Goal: Information Seeking & Learning: Learn about a topic

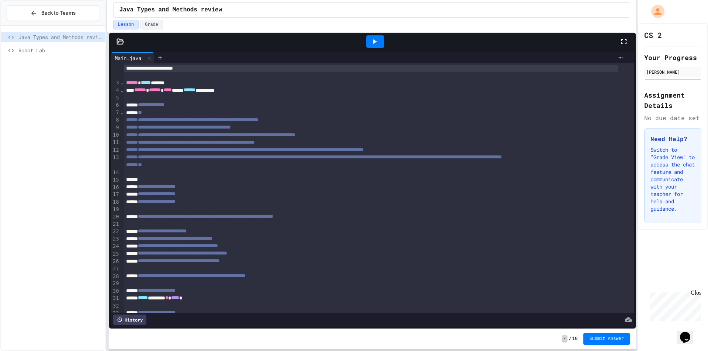
scroll to position [374, 0]
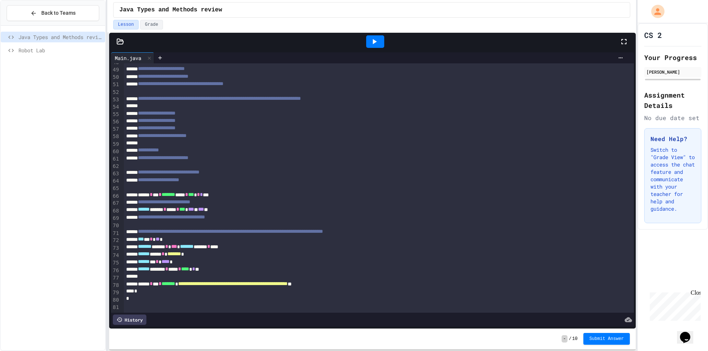
click at [28, 43] on div "Java Types and Methods review" at bounding box center [53, 38] width 104 height 13
click at [28, 44] on div "Java Types and Methods review" at bounding box center [53, 38] width 104 height 13
click at [29, 46] on div "Robot Lab" at bounding box center [53, 50] width 104 height 11
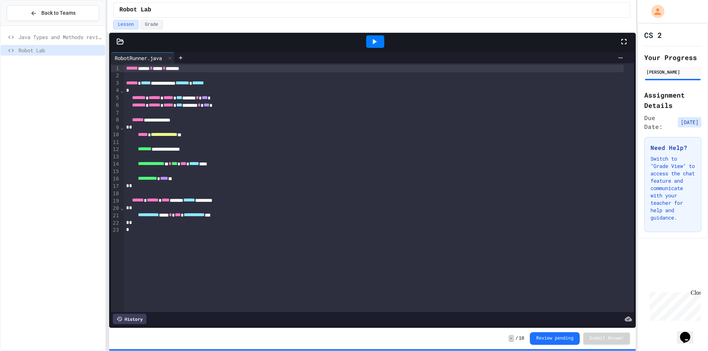
drag, startPoint x: 282, startPoint y: 24, endPoint x: 371, endPoint y: 24, distance: 88.5
click at [363, 24] on div "Lesson Grade" at bounding box center [371, 25] width 517 height 10
click at [373, 37] on div at bounding box center [375, 41] width 18 height 13
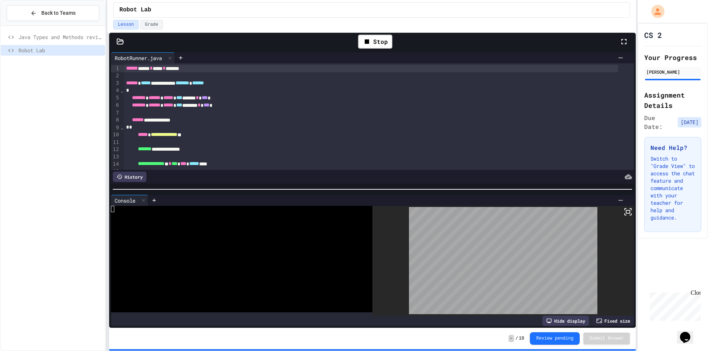
click at [381, 57] on div at bounding box center [407, 58] width 440 height 6
click at [384, 49] on div "Stop" at bounding box center [375, 41] width 42 height 21
click at [386, 46] on div "Stop" at bounding box center [375, 42] width 34 height 14
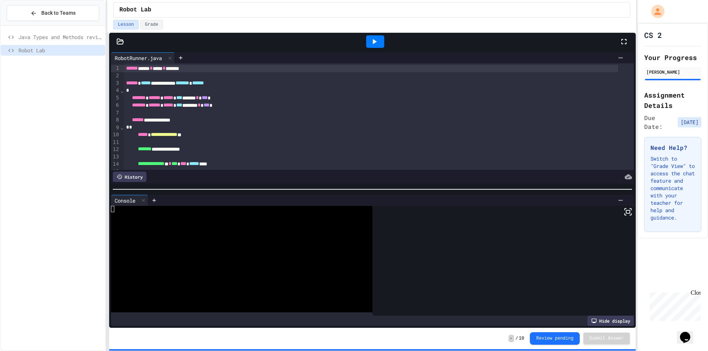
click at [380, 44] on div at bounding box center [375, 41] width 18 height 13
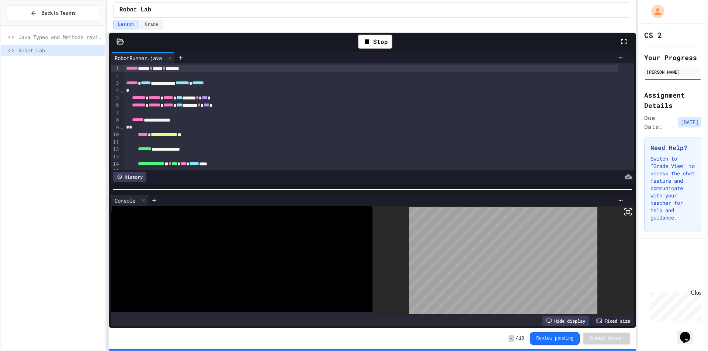
click at [421, 155] on div at bounding box center [379, 156] width 510 height 7
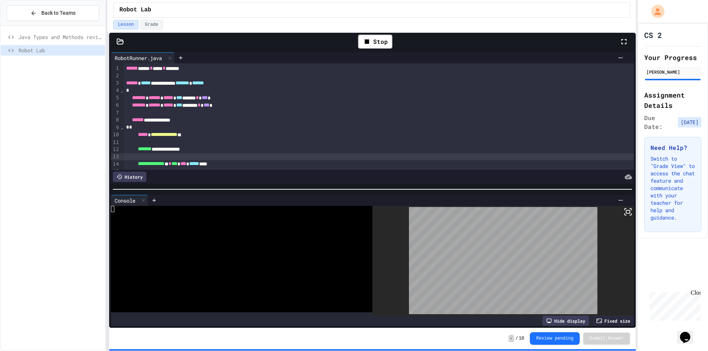
click at [122, 49] on div "Stop" at bounding box center [372, 42] width 527 height 18
click at [123, 45] on div "Stop" at bounding box center [372, 42] width 527 height 18
click at [121, 43] on icon at bounding box center [120, 41] width 7 height 7
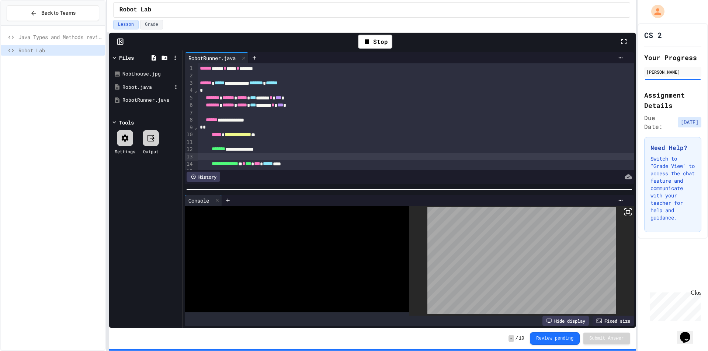
click at [136, 82] on div "Robot.java" at bounding box center [146, 87] width 70 height 13
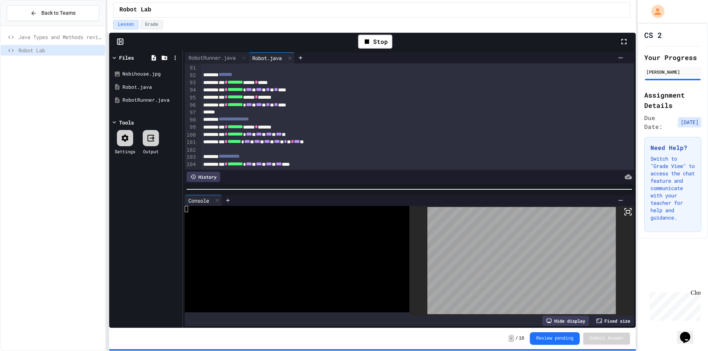
scroll to position [659, 0]
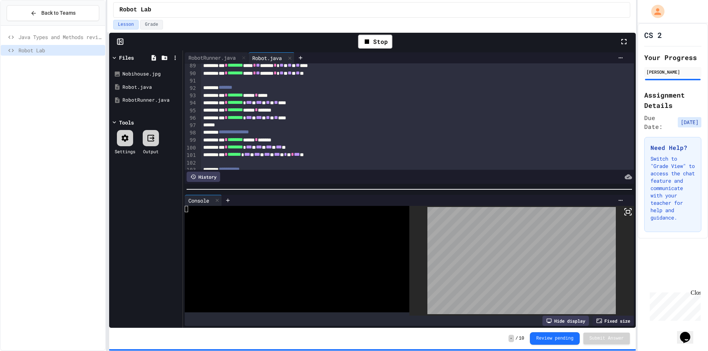
click at [402, 135] on div "**********" at bounding box center [409, 132] width 417 height 7
click at [212, 172] on div "History" at bounding box center [204, 177] width 34 height 10
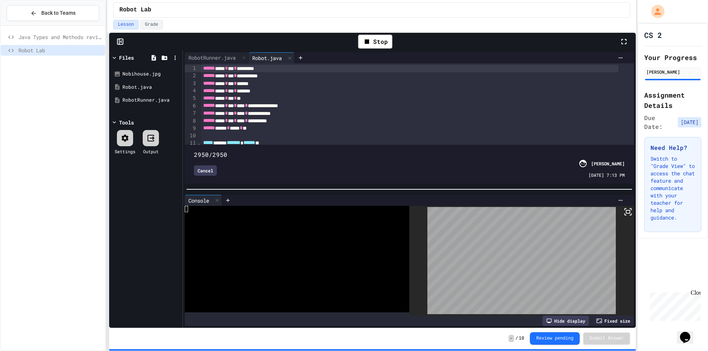
drag, startPoint x: 191, startPoint y: 144, endPoint x: 627, endPoint y: 141, distance: 436.7
click at [627, 145] on div "2950/2950 Cancel [PERSON_NAME] [DATE] 7:13 PM" at bounding box center [409, 164] width 449 height 39
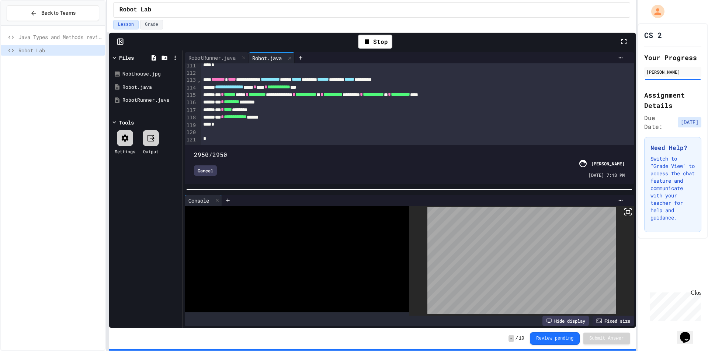
scroll to position [805, 0]
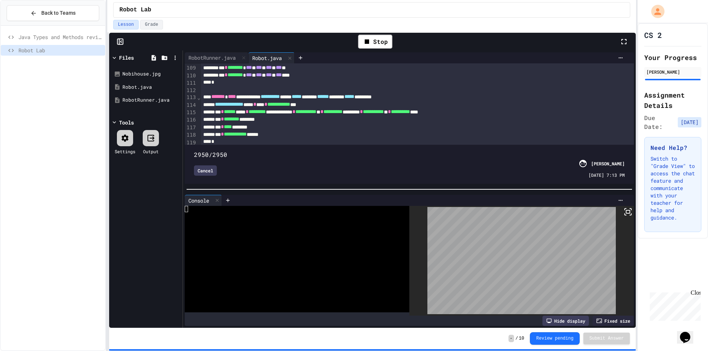
click at [600, 90] on div at bounding box center [417, 89] width 433 height 7
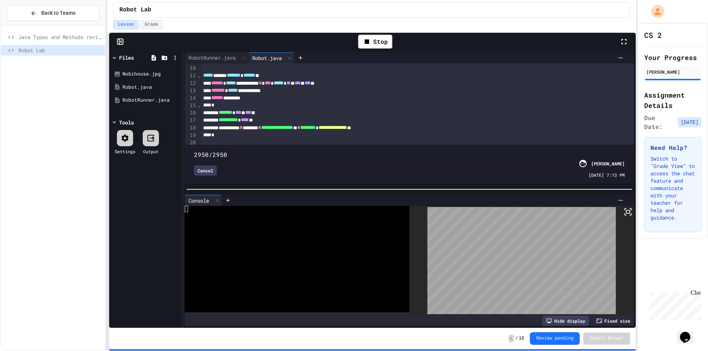
scroll to position [0, 0]
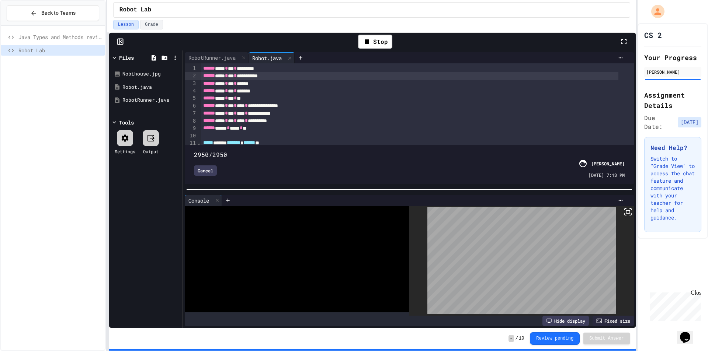
drag, startPoint x: 277, startPoint y: 140, endPoint x: 637, endPoint y: 156, distance: 360.3
click at [637, 156] on div "**********" at bounding box center [354, 175] width 708 height 351
drag, startPoint x: 618, startPoint y: 143, endPoint x: 648, endPoint y: 145, distance: 29.9
click at [648, 145] on div "**********" at bounding box center [354, 175] width 708 height 351
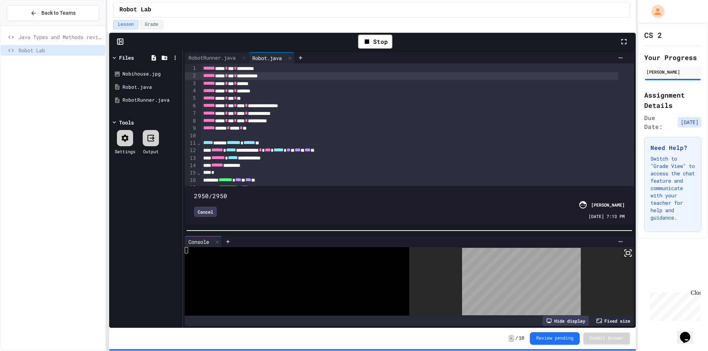
click at [522, 229] on div at bounding box center [409, 230] width 453 height 7
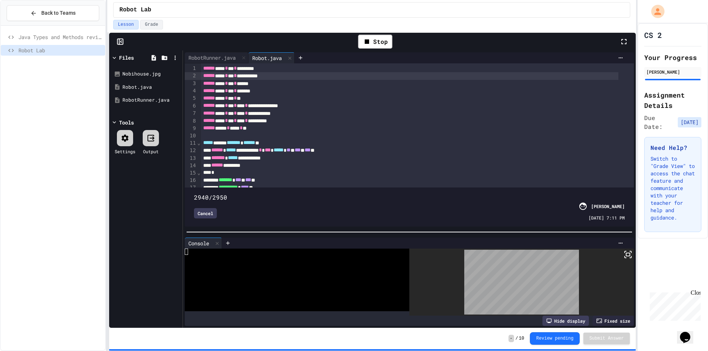
type input "****"
drag, startPoint x: 619, startPoint y: 184, endPoint x: 649, endPoint y: 173, distance: 31.8
click at [649, 173] on div "**********" at bounding box center [354, 175] width 708 height 351
click at [207, 210] on div "Cancel" at bounding box center [205, 213] width 23 height 10
